Goal: Task Accomplishment & Management: Complete application form

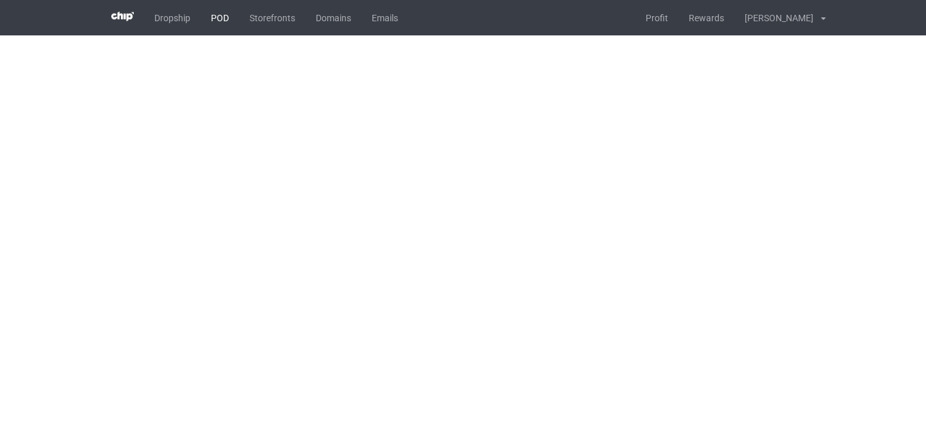
click at [219, 11] on link "POD" at bounding box center [220, 17] width 39 height 35
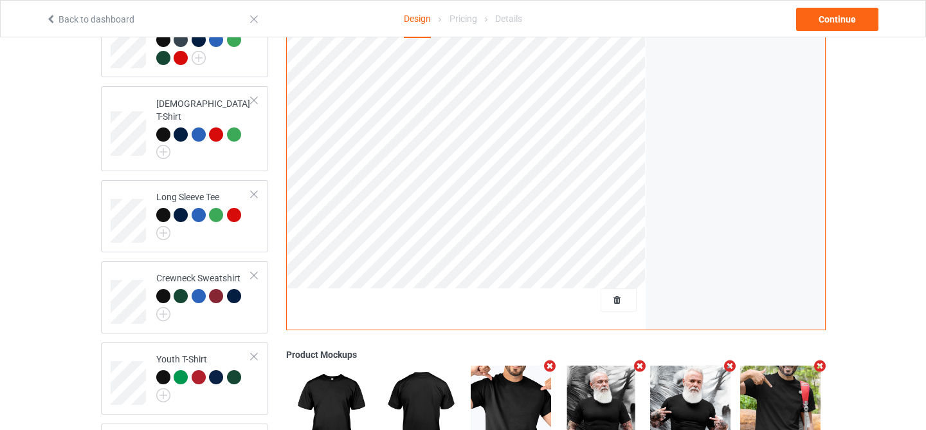
scroll to position [252, 0]
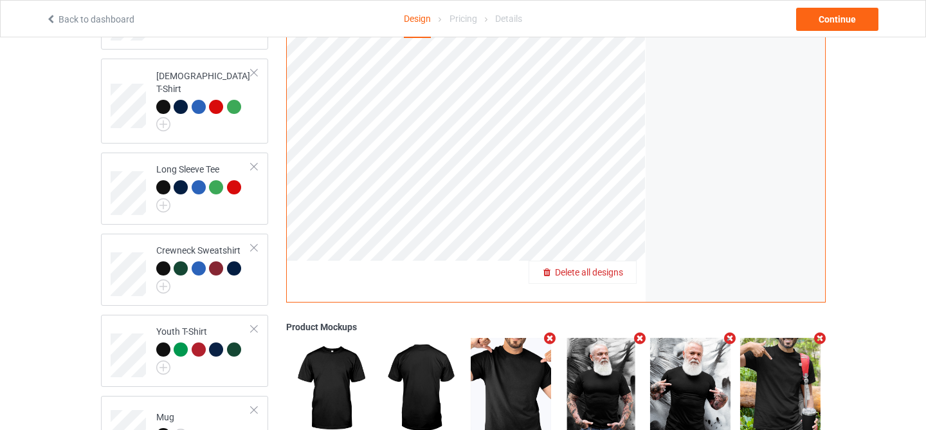
click at [608, 272] on span "Delete all designs" at bounding box center [589, 272] width 68 height 10
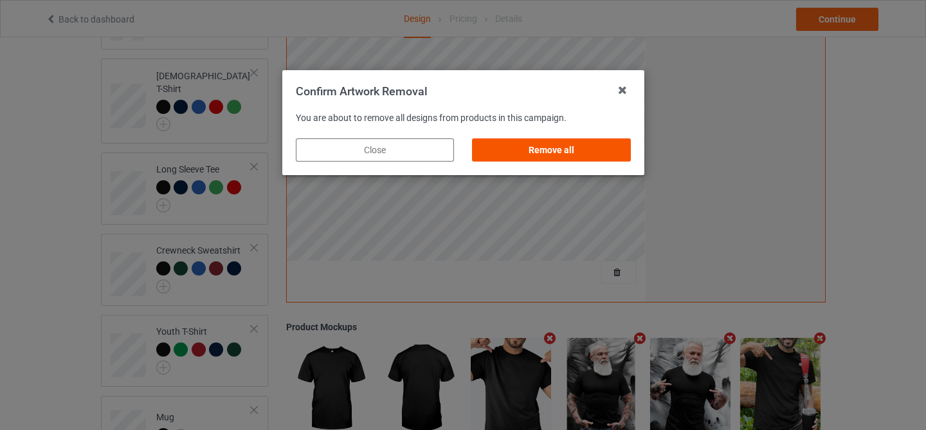
click at [585, 155] on div "Remove all" at bounding box center [551, 149] width 158 height 23
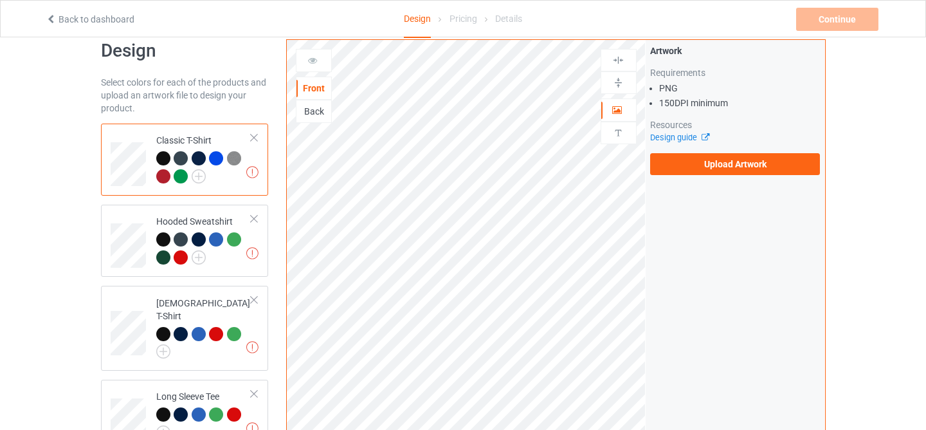
scroll to position [0, 0]
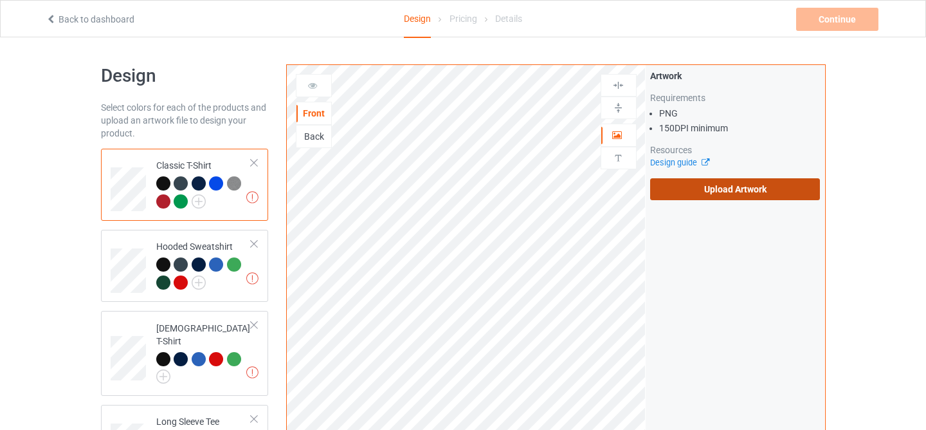
click at [714, 199] on label "Upload Artwork" at bounding box center [735, 189] width 170 height 22
click at [0, 0] on input "Upload Artwork" at bounding box center [0, 0] width 0 height 0
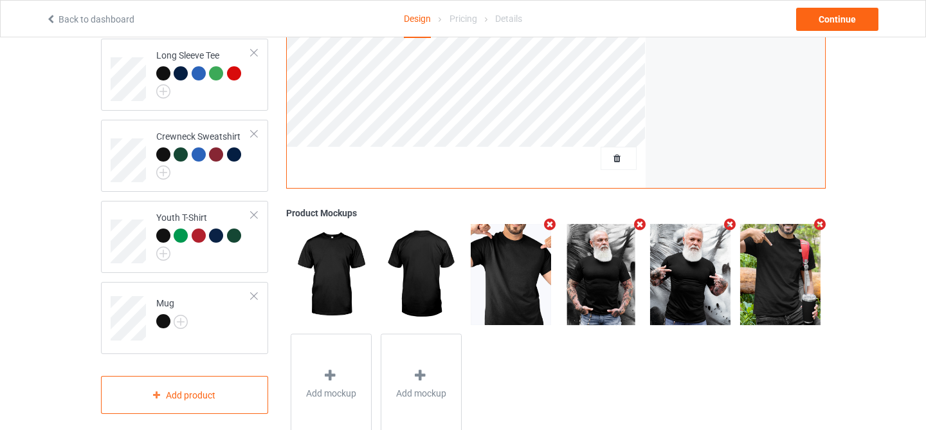
scroll to position [403, 0]
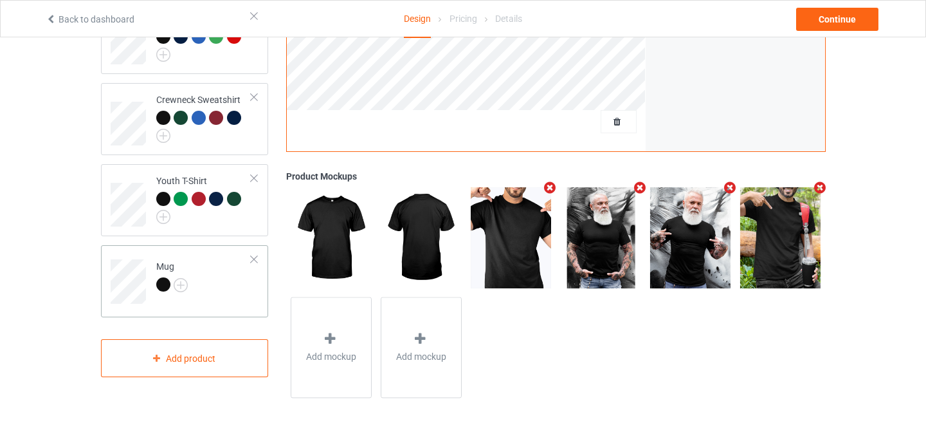
click at [164, 277] on div at bounding box center [163, 284] width 14 height 14
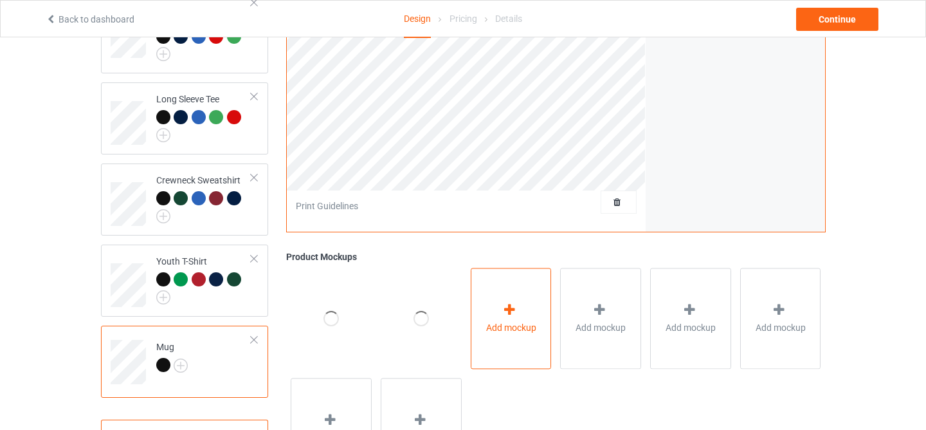
scroll to position [110, 0]
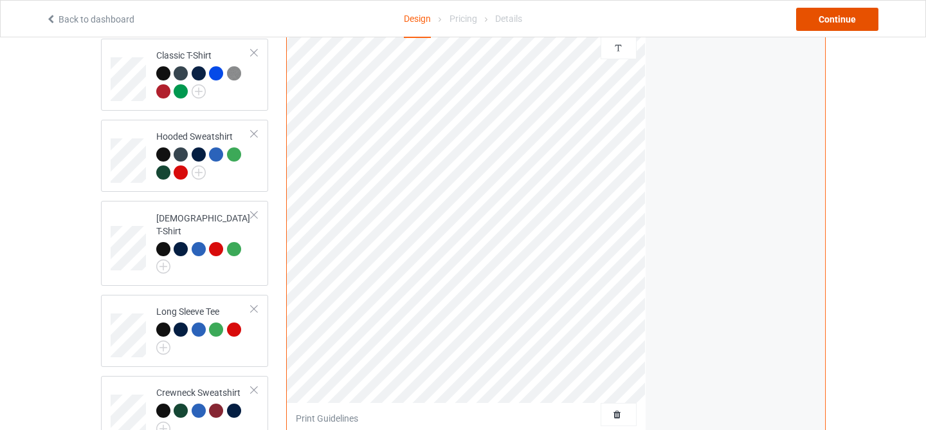
click at [837, 23] on div "Continue" at bounding box center [837, 19] width 82 height 23
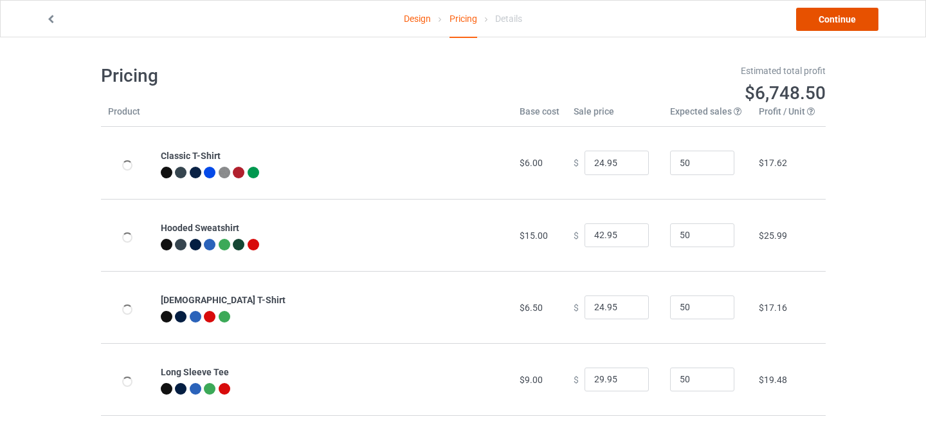
click at [837, 23] on link "Continue" at bounding box center [837, 19] width 82 height 23
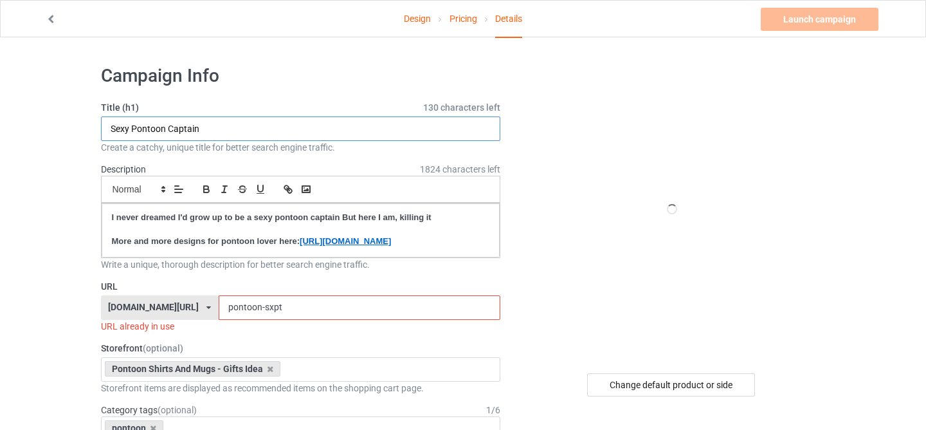
click at [347, 140] on input "Sexy Pontoon Captain" at bounding box center [301, 128] width 400 height 24
click at [289, 129] on input "Just Call Me Captoon" at bounding box center [301, 128] width 400 height 24
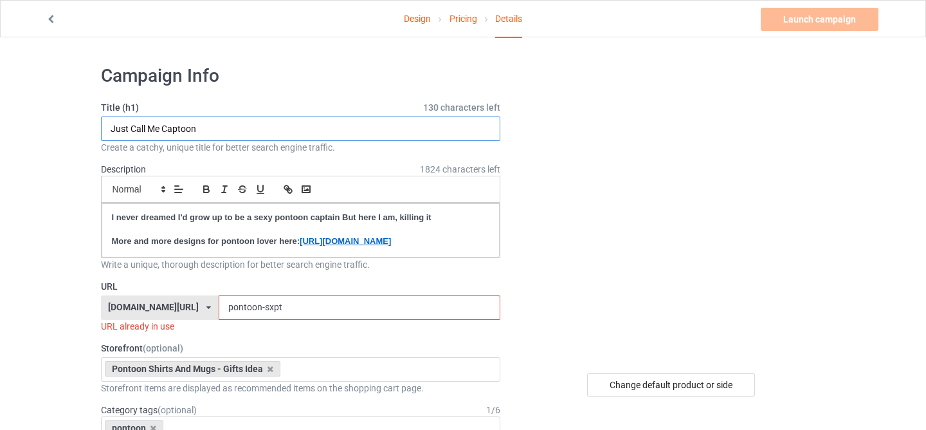
click at [289, 129] on input "Just Call Me Captoon" at bounding box center [301, 128] width 400 height 24
type input "Just Call Me Captoon"
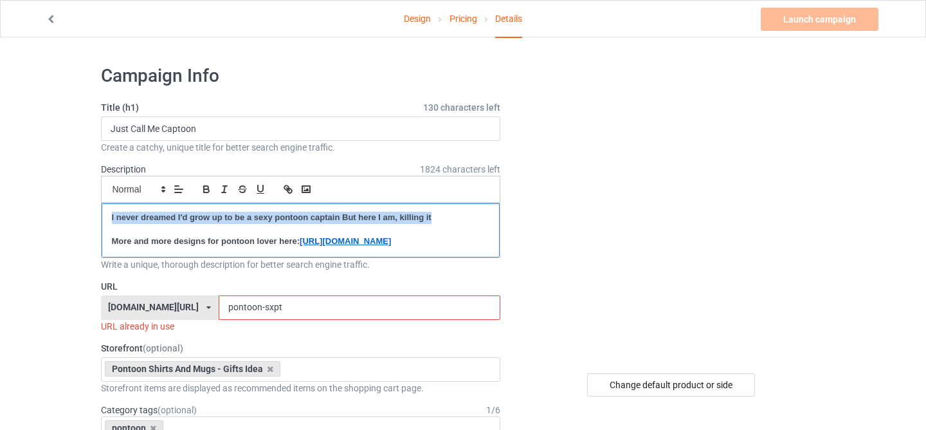
drag, startPoint x: 432, startPoint y: 218, endPoint x: 113, endPoint y: 208, distance: 319.8
click at [113, 208] on div "I never dreamed I'd grow up to be a sexy pontoon captain But here I am, killing…" at bounding box center [301, 230] width 399 height 54
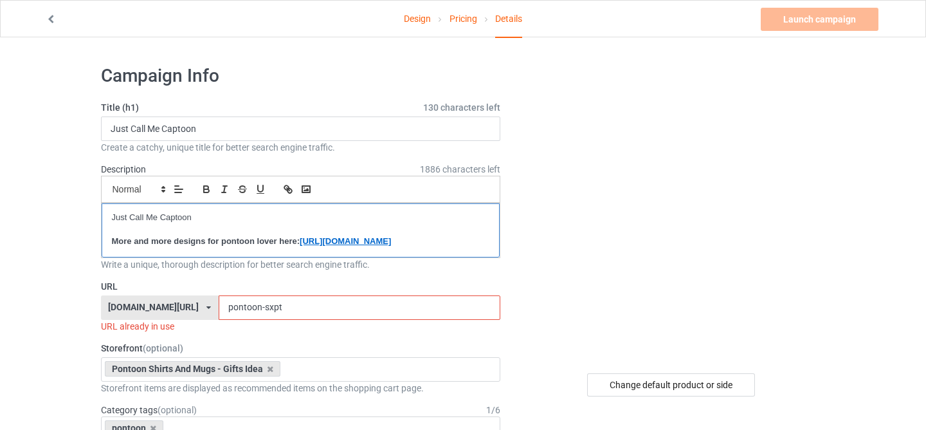
click at [170, 220] on p "Just Call Me Captoon" at bounding box center [301, 218] width 378 height 12
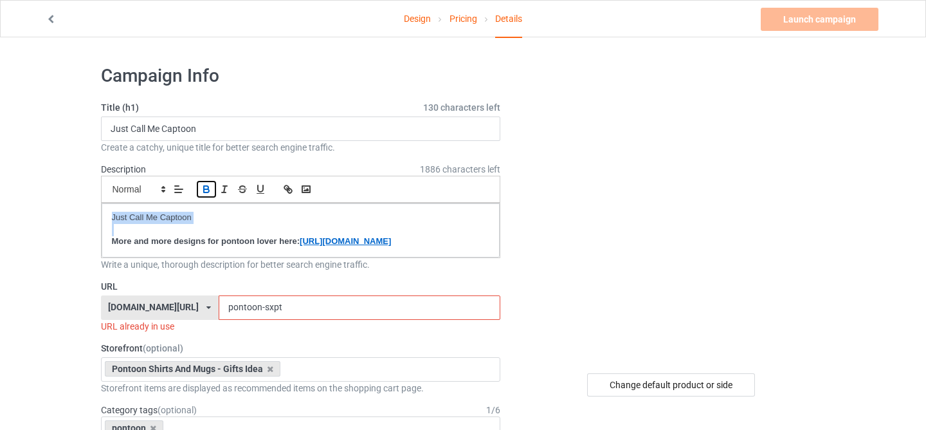
click at [203, 188] on icon "button" at bounding box center [207, 189] width 12 height 12
drag, startPoint x: 250, startPoint y: 317, endPoint x: 328, endPoint y: 327, distance: 79.1
click at [327, 320] on input "pontoon-sxpt" at bounding box center [360, 307] width 282 height 24
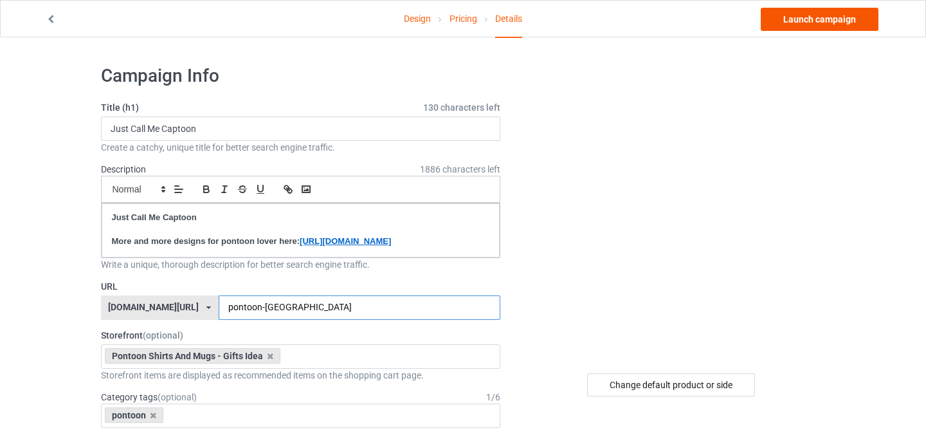
type input "pontoon-[GEOGRAPHIC_DATA]"
click at [781, 30] on link "Launch campaign" at bounding box center [820, 19] width 118 height 23
